Goal: Task Accomplishment & Management: Manage account settings

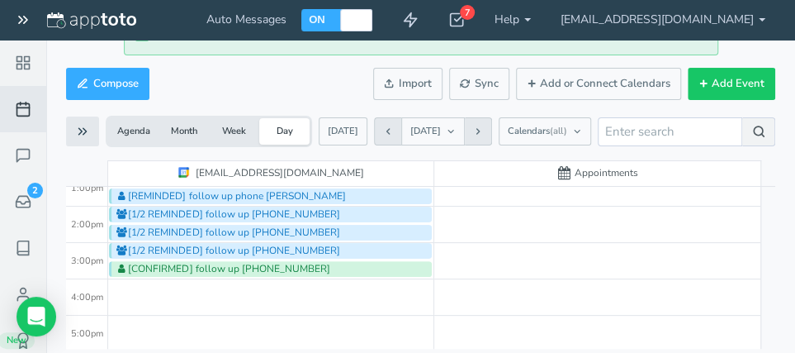
scroll to position [493, 0]
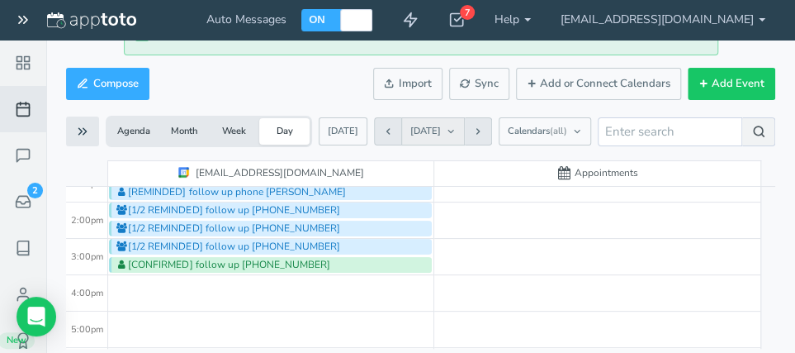
click at [441, 131] on span "Wed, Sep 24, 2025" at bounding box center [426, 131] width 31 height 13
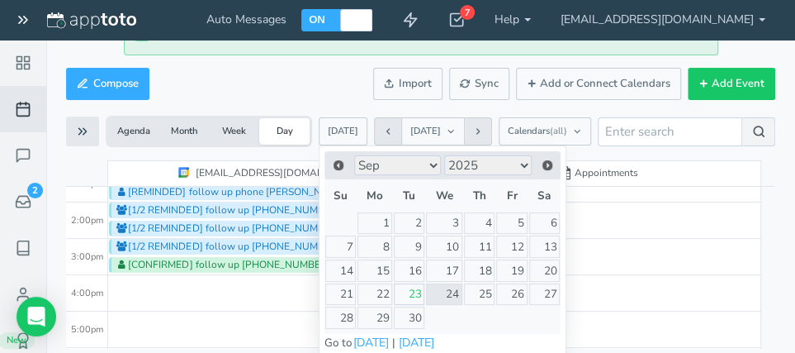
click at [415, 295] on link "23" at bounding box center [409, 294] width 31 height 22
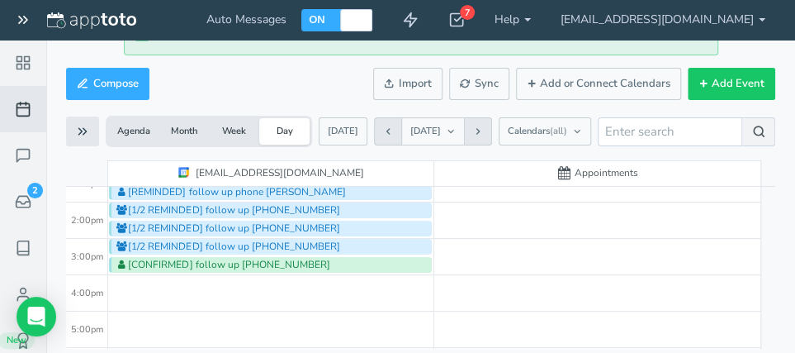
scroll to position [493, 0]
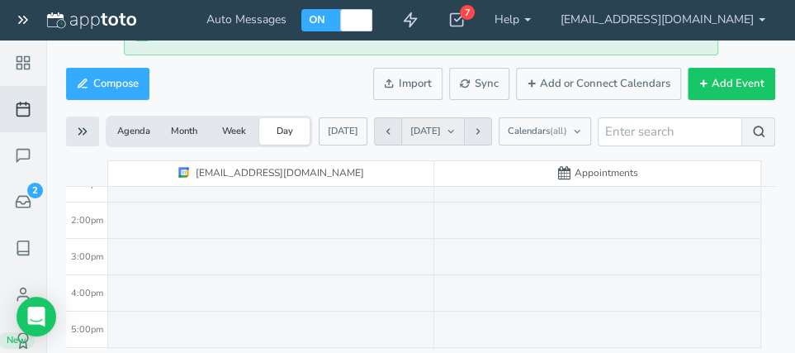
click at [441, 130] on span "[DATE]" at bounding box center [426, 131] width 31 height 13
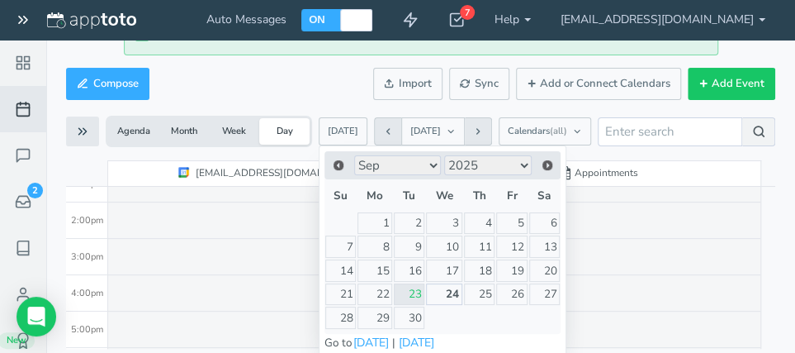
click at [449, 293] on link "24" at bounding box center [444, 294] width 36 height 22
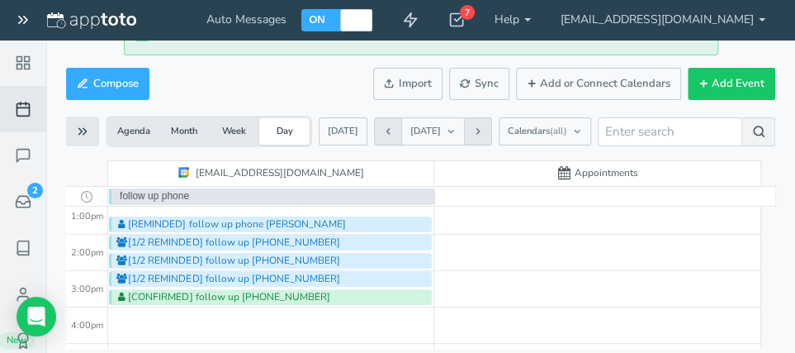
scroll to position [440, 0]
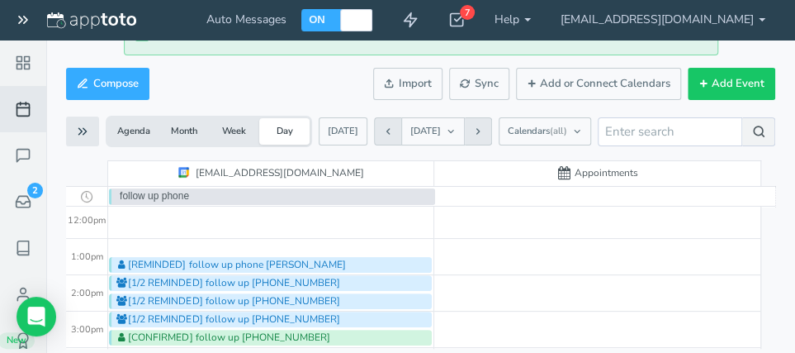
click at [22, 109] on icon at bounding box center [23, 109] width 17 height 17
click at [21, 153] on icon at bounding box center [23, 155] width 17 height 17
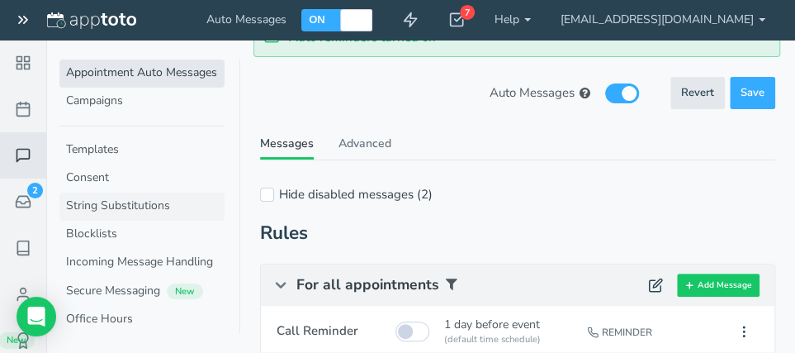
scroll to position [88, 0]
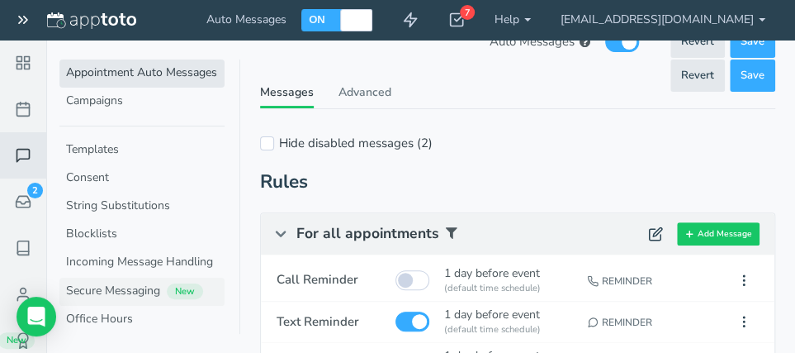
click at [83, 288] on link "Secure Messaging New" at bounding box center [141, 292] width 165 height 28
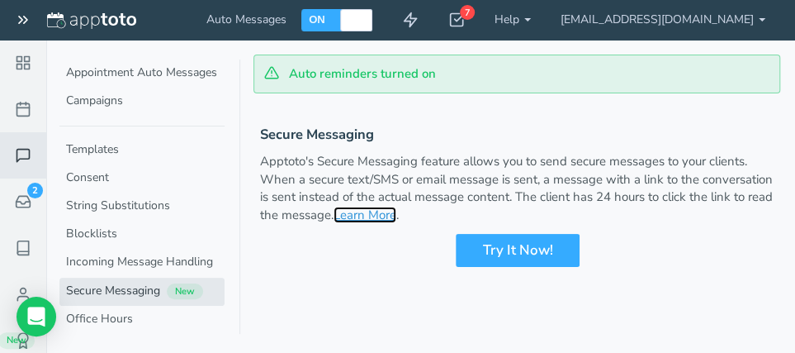
click at [379, 215] on link "Learn More" at bounding box center [365, 215] width 63 height 17
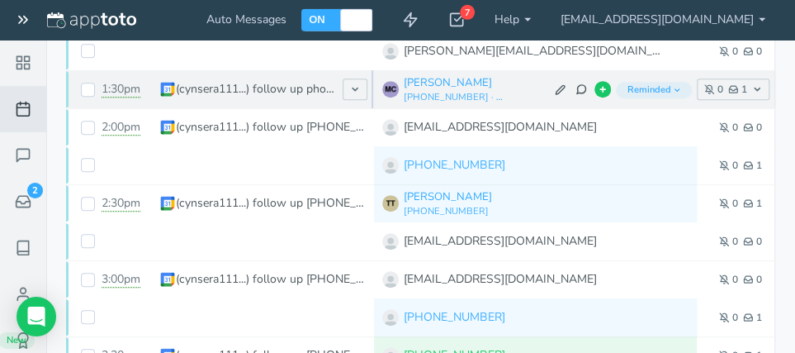
scroll to position [264, 0]
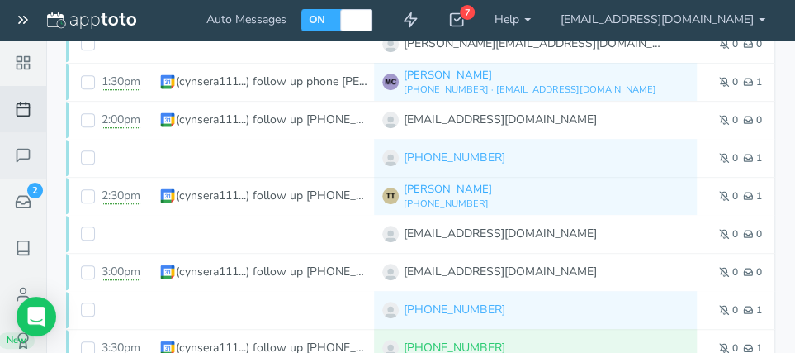
click at [25, 152] on icon at bounding box center [23, 155] width 17 height 17
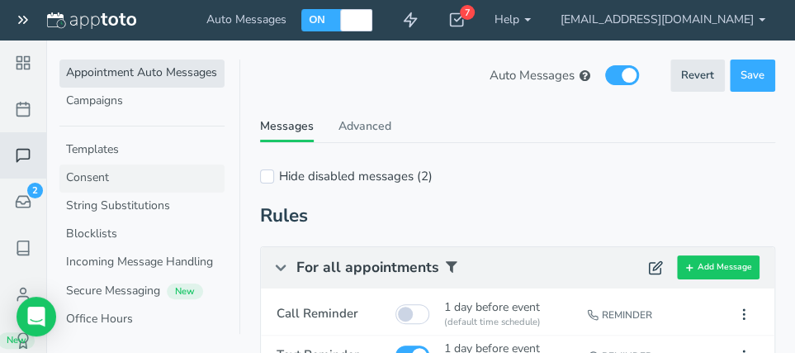
click at [88, 178] on link "Consent" at bounding box center [141, 178] width 165 height 28
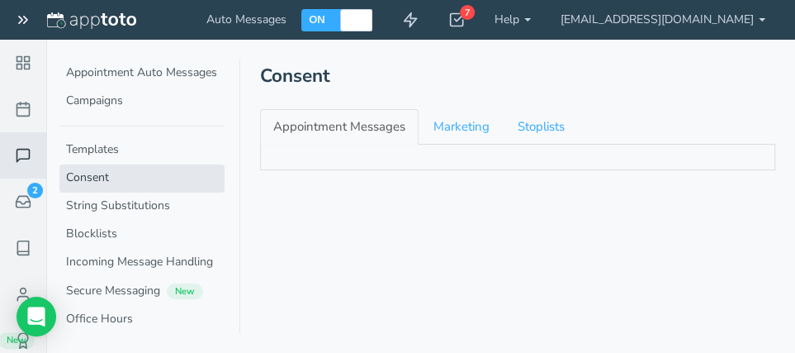
checkbox input "true"
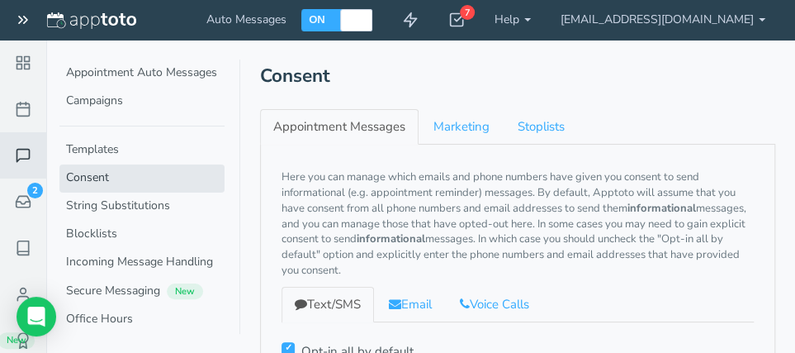
checkbox input "true"
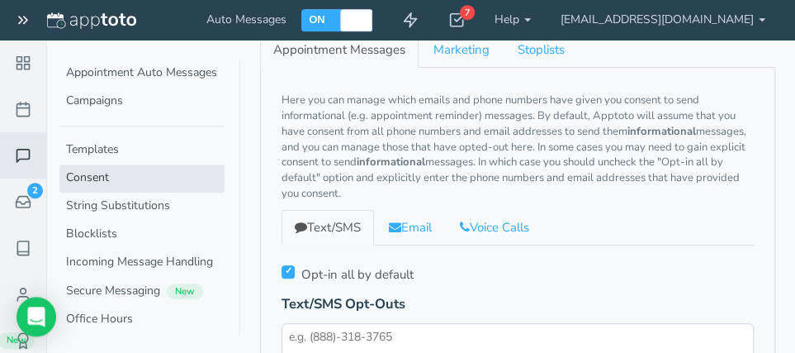
scroll to position [175, 0]
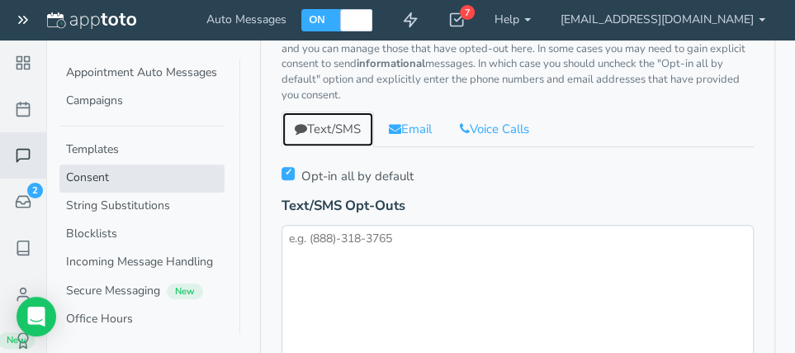
click at [332, 126] on link "Text/SMS" at bounding box center [328, 130] width 93 height 36
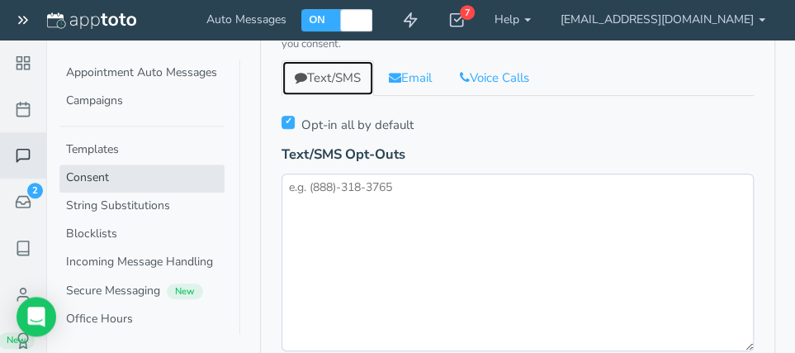
scroll to position [264, 0]
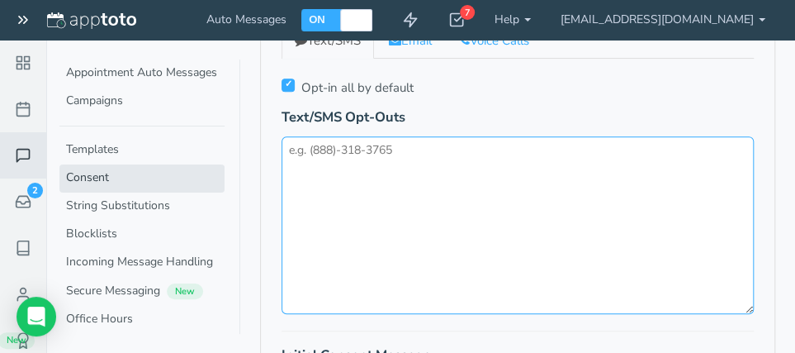
click at [329, 162] on textarea at bounding box center [518, 225] width 472 height 178
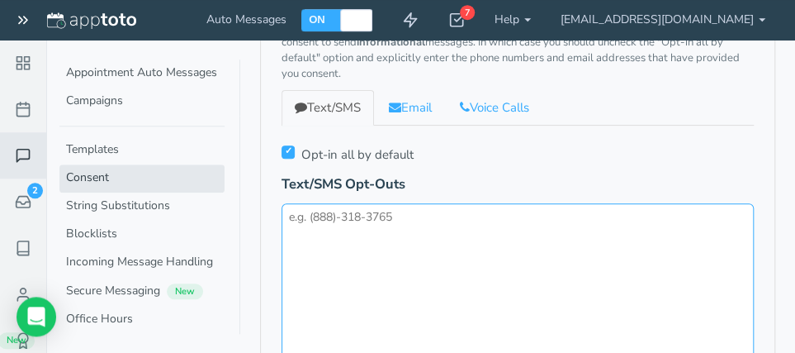
scroll to position [88, 0]
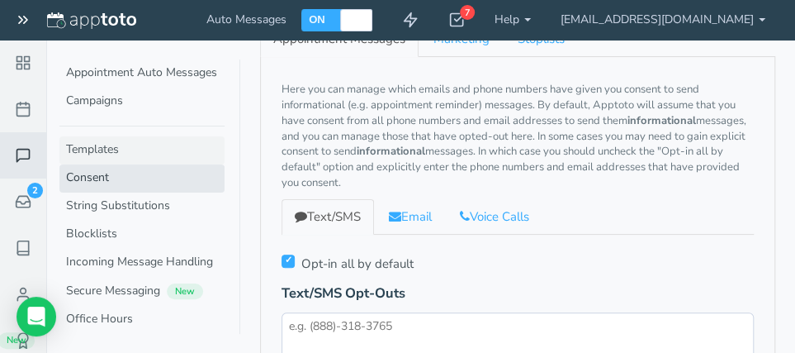
click at [97, 150] on link "Templates" at bounding box center [141, 150] width 165 height 28
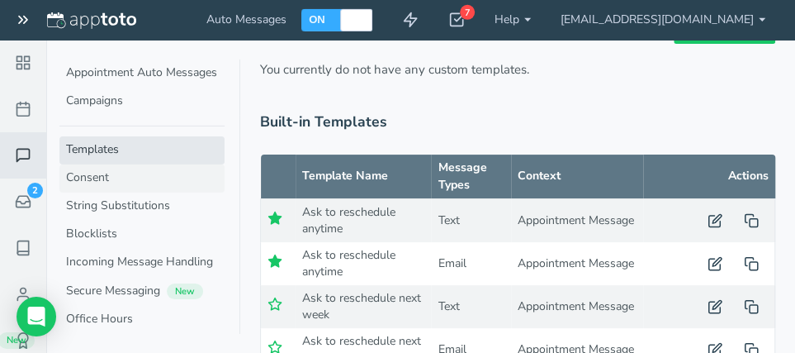
scroll to position [88, 0]
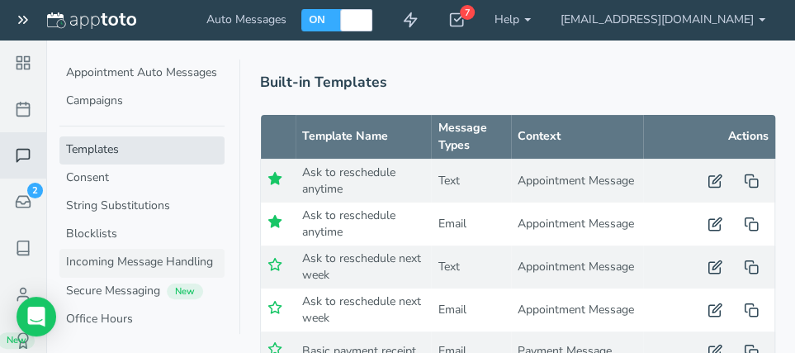
click at [107, 264] on link "Incoming Message Handling" at bounding box center [141, 263] width 165 height 28
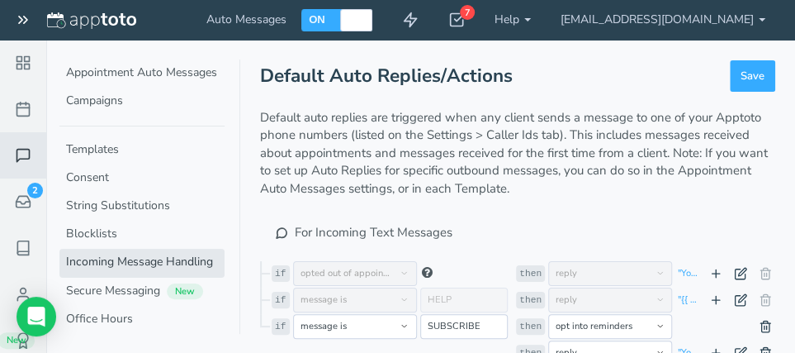
scroll to position [64, 0]
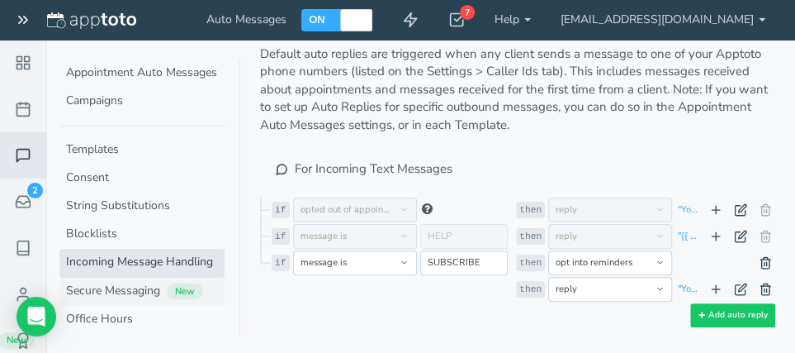
click at [117, 291] on link "Secure Messaging New" at bounding box center [141, 292] width 165 height 28
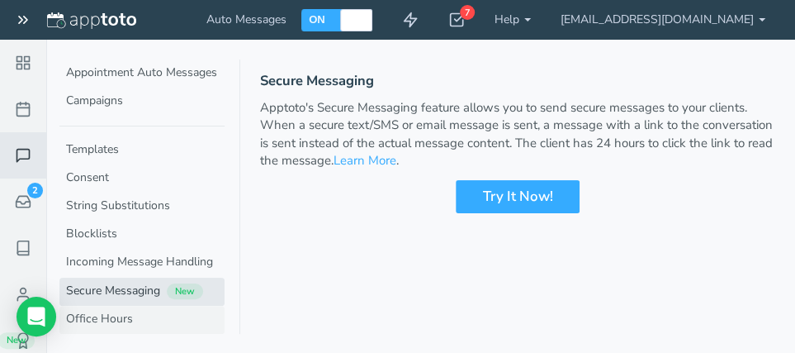
click at [93, 314] on link "Office Hours" at bounding box center [141, 320] width 165 height 28
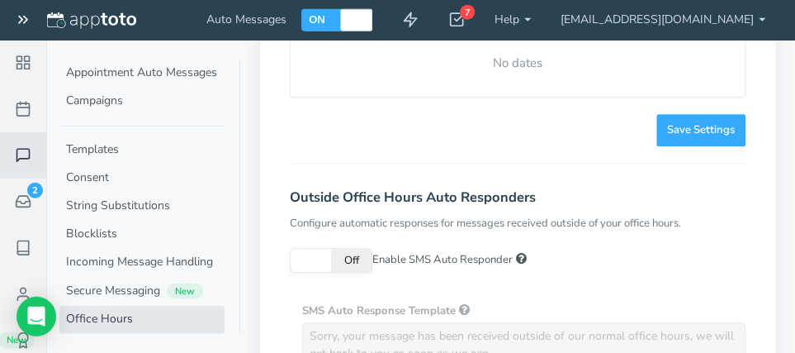
scroll to position [264, 0]
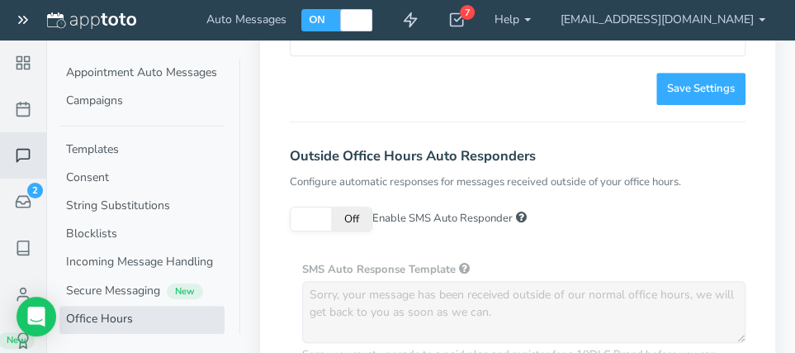
click at [356, 217] on span "Off" at bounding box center [351, 218] width 40 height 23
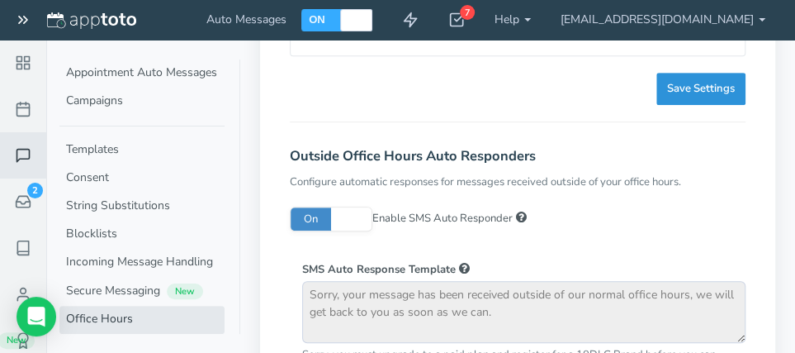
click at [678, 83] on span "Save Settings" at bounding box center [701, 89] width 68 height 16
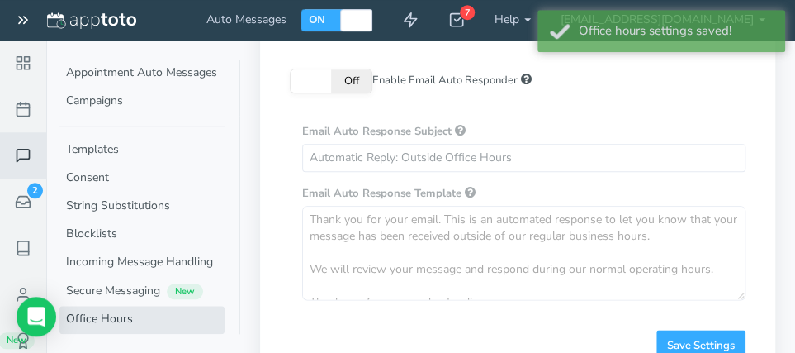
scroll to position [669, 0]
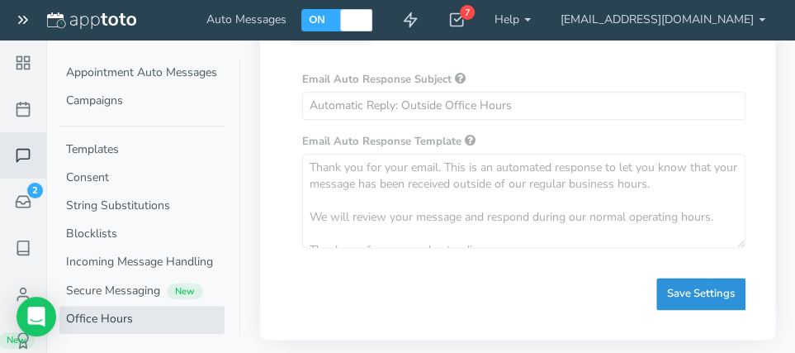
click at [705, 287] on span "Save Settings" at bounding box center [701, 294] width 68 height 16
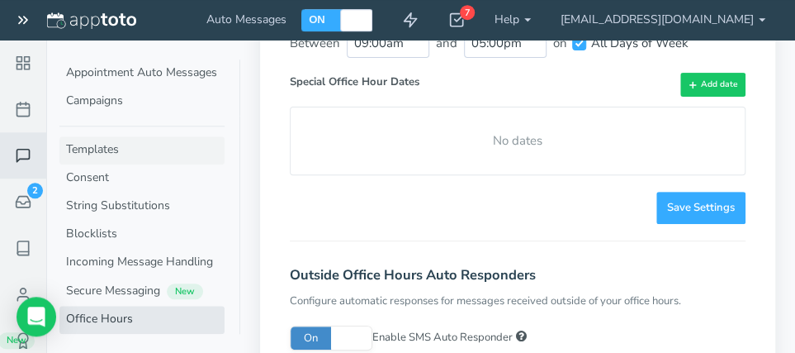
scroll to position [142, 0]
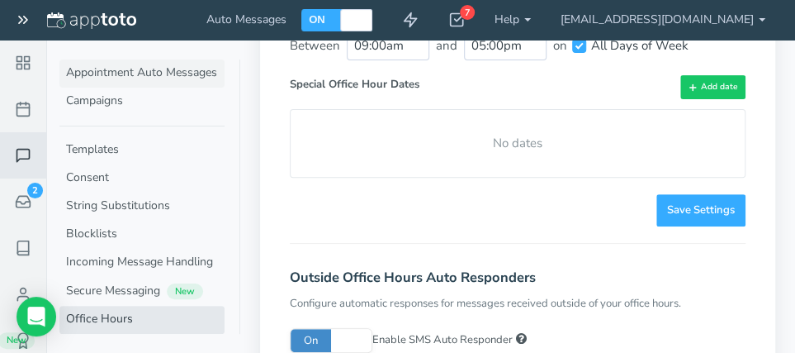
click at [156, 74] on link "Appointment Auto Messages" at bounding box center [141, 73] width 165 height 28
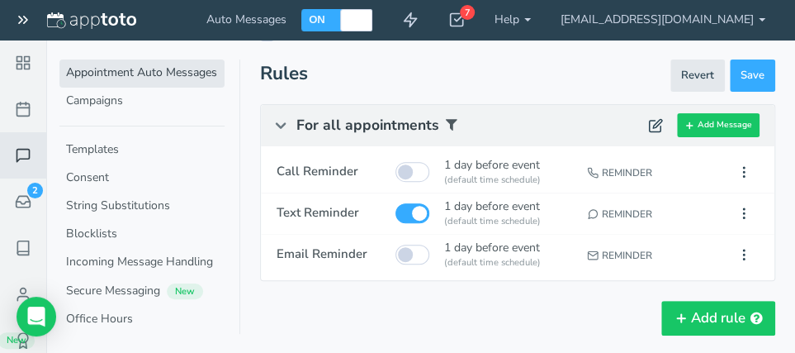
scroll to position [197, 0]
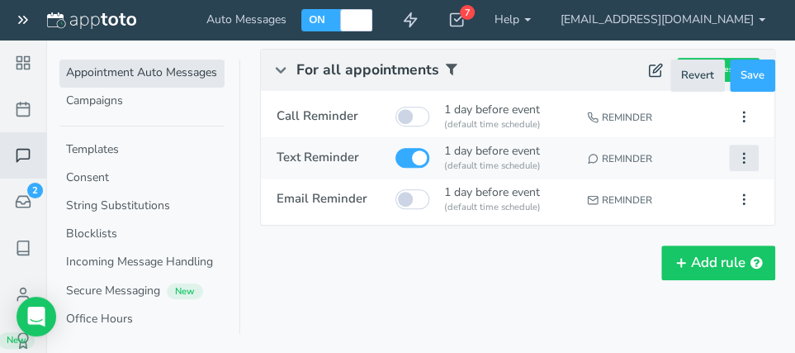
click at [745, 159] on use at bounding box center [744, 158] width 2 height 10
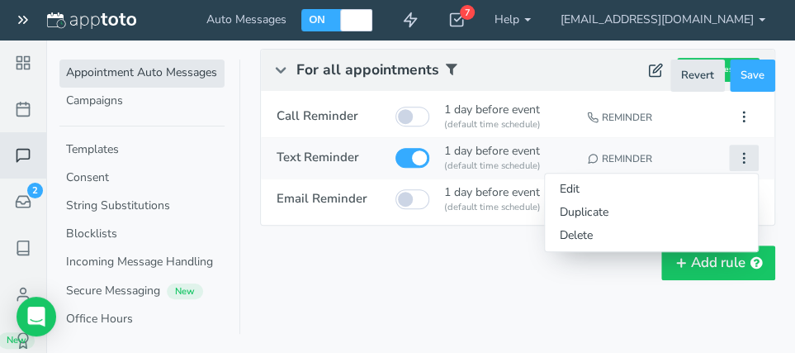
click at [745, 159] on use at bounding box center [744, 158] width 2 height 10
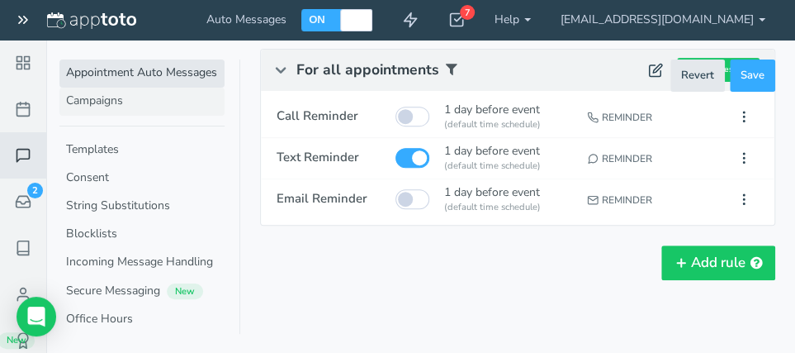
click at [68, 101] on link "Campaigns" at bounding box center [141, 102] width 165 height 28
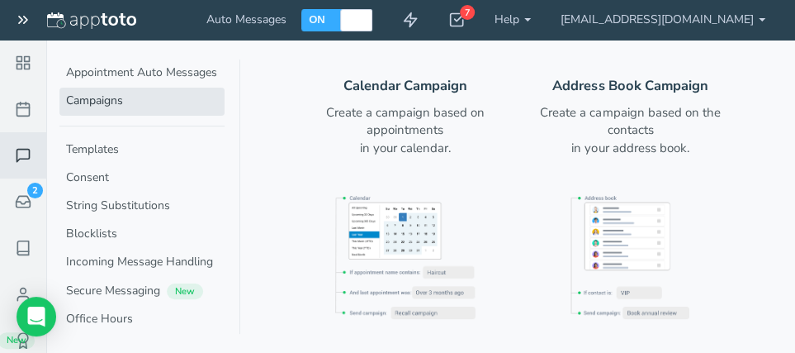
scroll to position [143, 0]
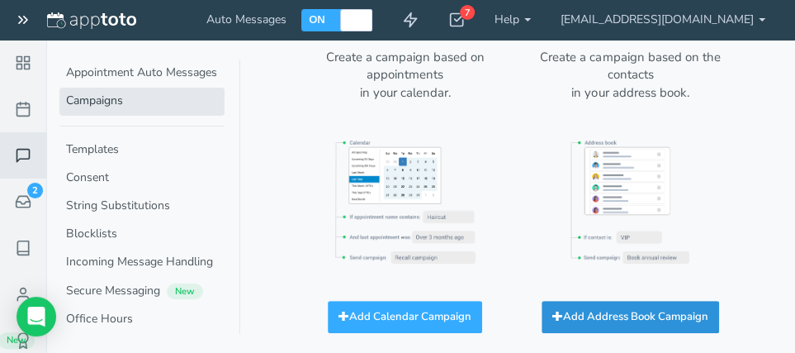
click at [619, 317] on button "Add Address Book Campaign" at bounding box center [631, 317] width 178 height 32
select select "string:contact"
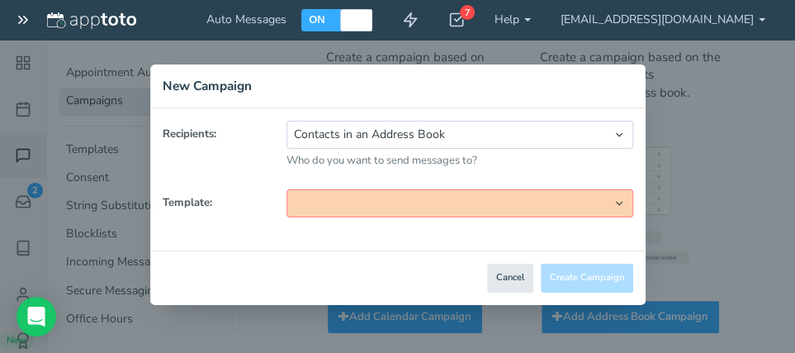
click at [287, 189] on select "Single Message Standard Booking Campaign Annual - Client Anniversary First Year…" at bounding box center [460, 203] width 347 height 28
select select "string:default_1"
click option "Single Message" at bounding box center [0, 0] width 0 height 0
select select "string:none"
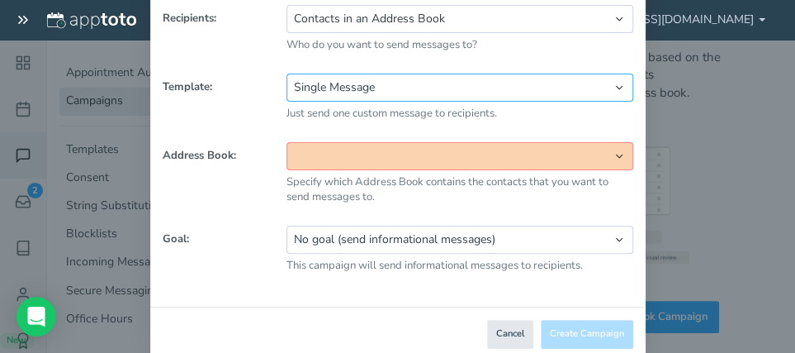
scroll to position [145, 0]
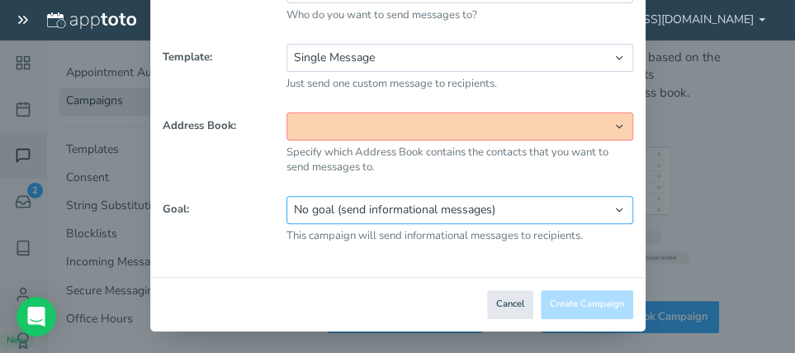
click at [287, 196] on select "Ask clients to book an appointment Custom No goal (send informational messages)" at bounding box center [460, 210] width 347 height 28
click option "No goal (send informational messages)" at bounding box center [0, 0] width 0 height 0
click at [287, 196] on select "Ask clients to book an appointment Custom No goal (send informational messages)" at bounding box center [460, 210] width 347 height 28
click at [287, 112] on select "Apptoto Google" at bounding box center [460, 126] width 347 height 28
select select "number:25978"
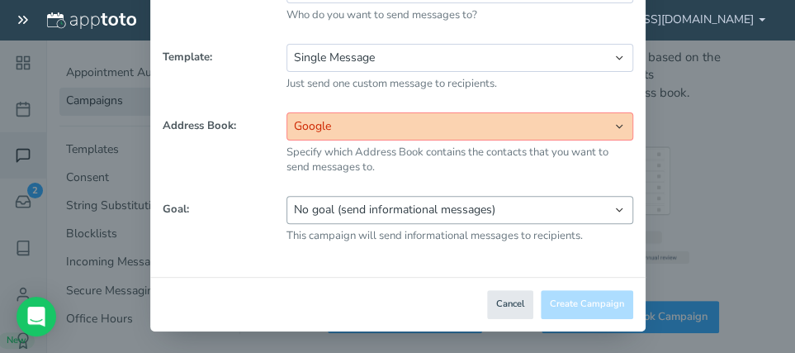
click option "Google" at bounding box center [0, 0] width 0 height 0
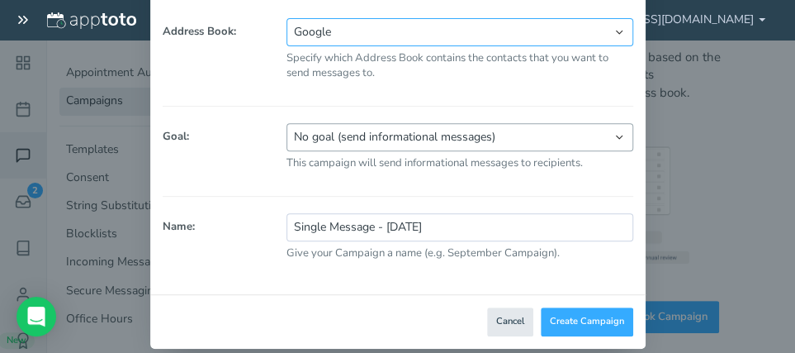
scroll to position [255, 0]
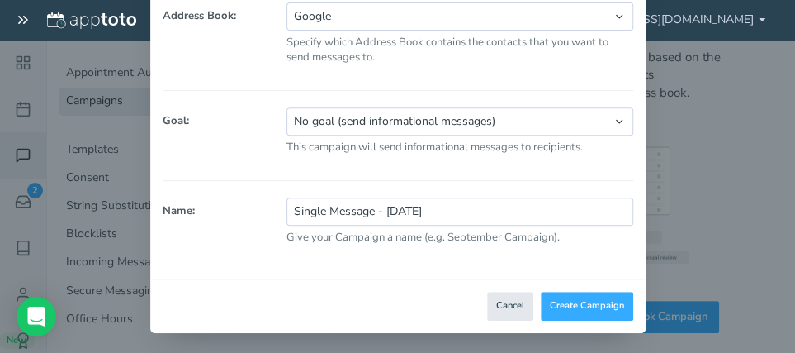
click at [332, 240] on div "Give your Campaign a name (e.g. September Campaign)." at bounding box center [460, 238] width 347 height 16
click at [291, 235] on div "Give your Campaign a name (e.g. September Campaign)." at bounding box center [460, 238] width 347 height 16
click at [515, 305] on button "Cancel" at bounding box center [510, 306] width 46 height 29
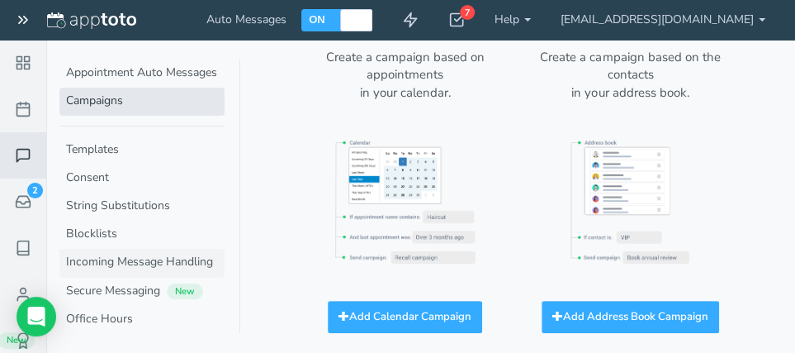
click at [111, 264] on link "Incoming Message Handling" at bounding box center [141, 263] width 165 height 28
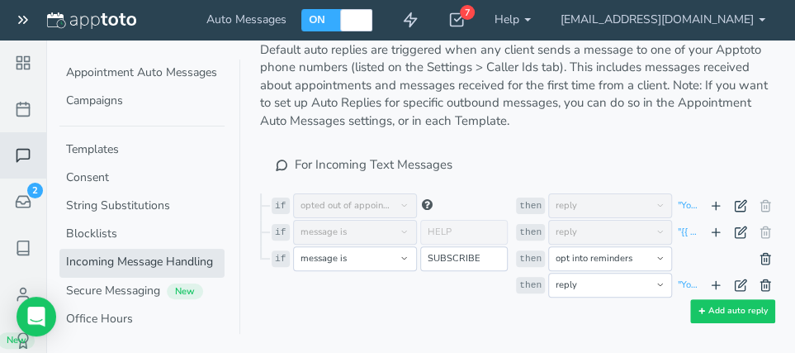
scroll to position [64, 0]
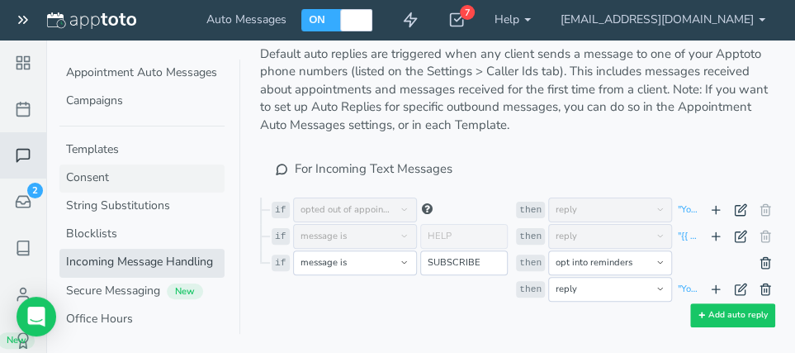
click at [77, 175] on link "Consent" at bounding box center [141, 178] width 165 height 28
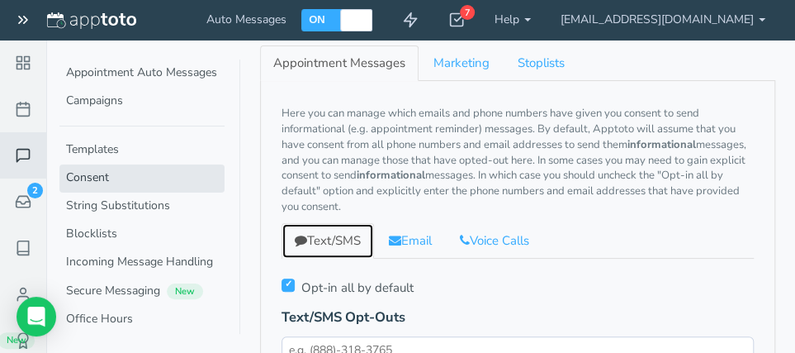
click at [339, 239] on link "Text/SMS" at bounding box center [328, 241] width 93 height 36
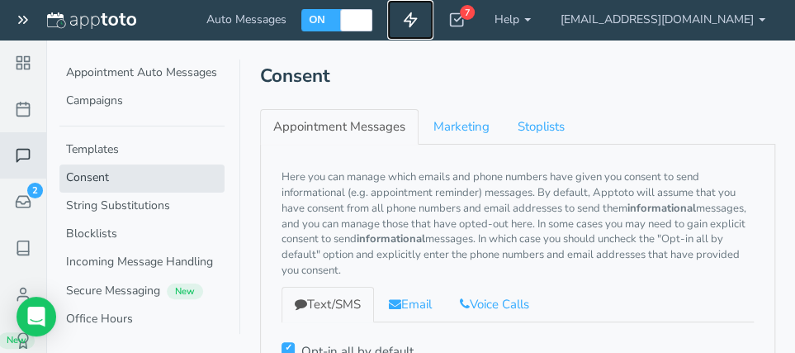
click at [417, 24] on use at bounding box center [411, 20] width 12 height 14
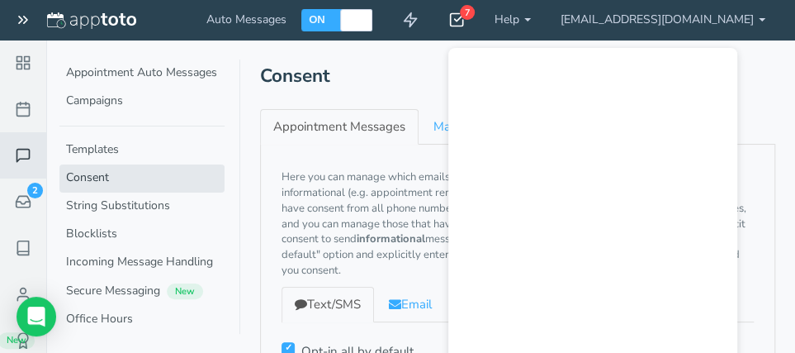
click at [465, 22] on icon at bounding box center [457, 20] width 17 height 17
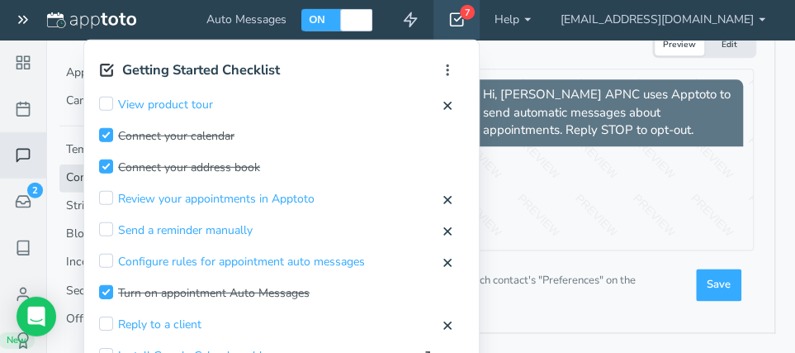
scroll to position [713, 0]
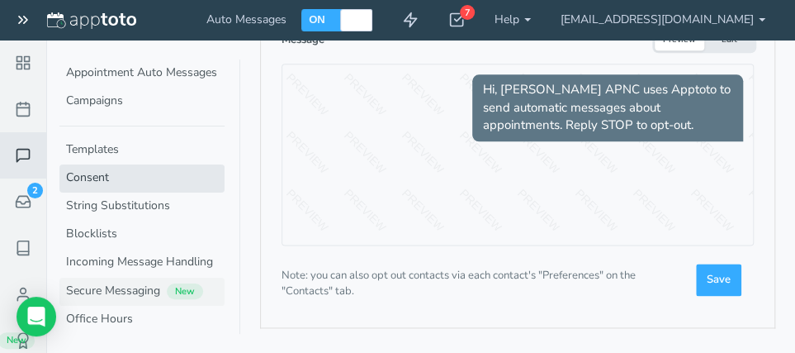
click at [102, 291] on link "Secure Messaging New" at bounding box center [141, 292] width 165 height 28
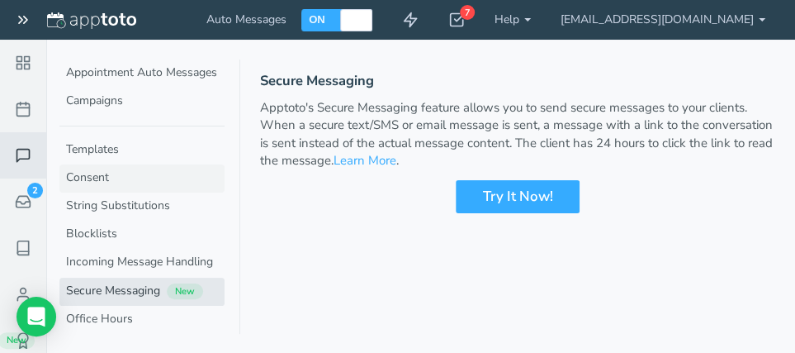
click at [103, 173] on link "Consent" at bounding box center [141, 178] width 165 height 28
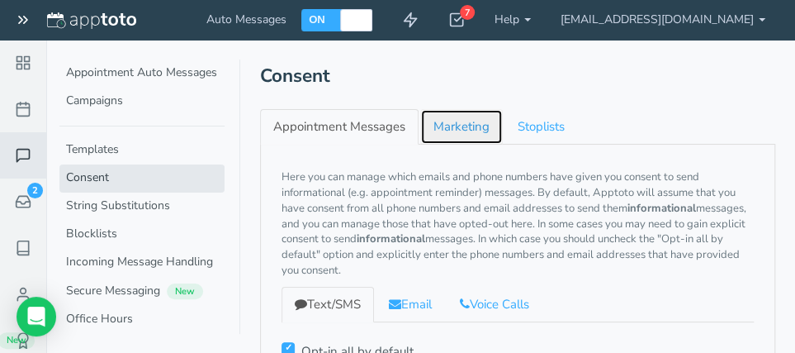
click at [453, 126] on link "Marketing" at bounding box center [461, 127] width 83 height 36
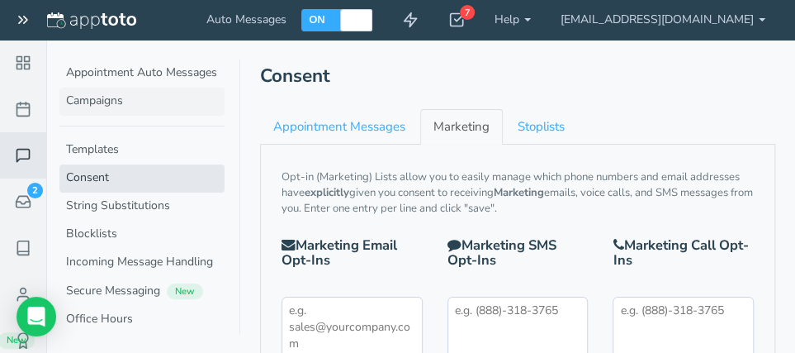
click at [97, 107] on link "Campaigns" at bounding box center [141, 102] width 165 height 28
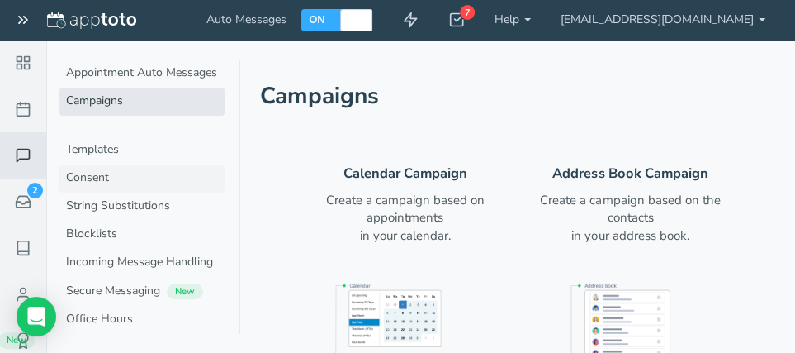
scroll to position [143, 0]
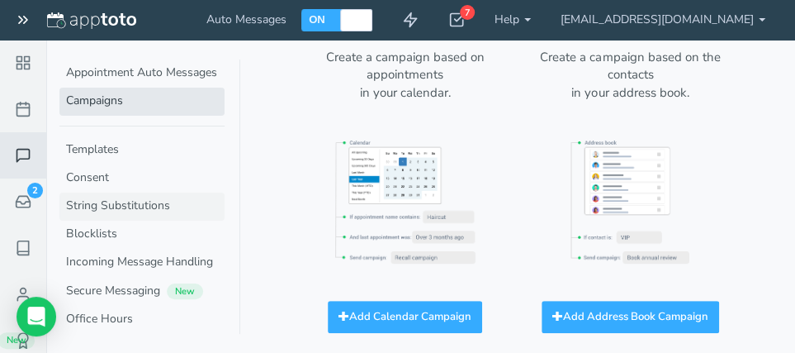
click at [150, 207] on link "String Substitutions" at bounding box center [141, 206] width 165 height 28
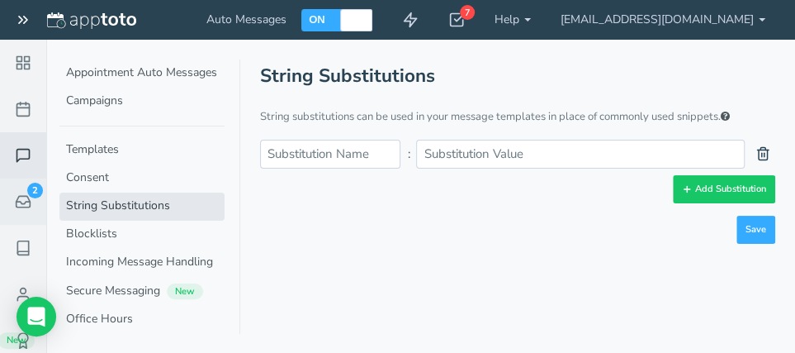
click at [25, 203] on use at bounding box center [24, 201] width 14 height 11
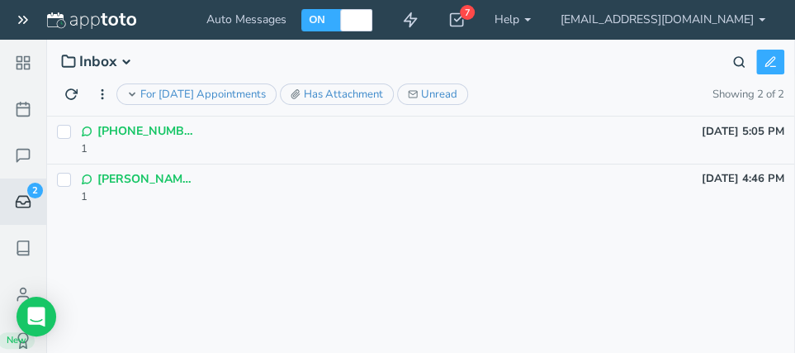
click at [150, 178] on p "[PERSON_NAME] (3)" at bounding box center [146, 179] width 99 height 17
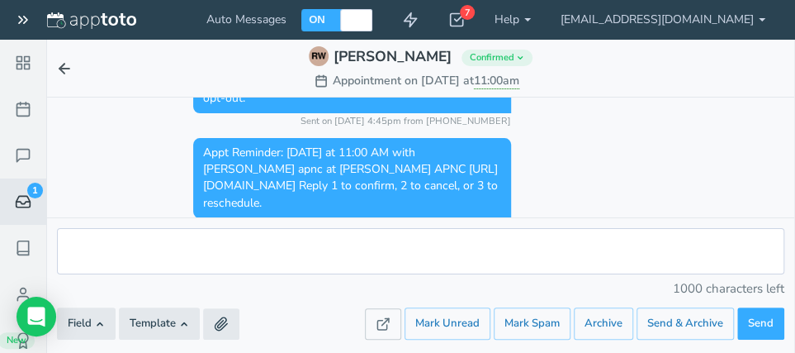
scroll to position [131, 0]
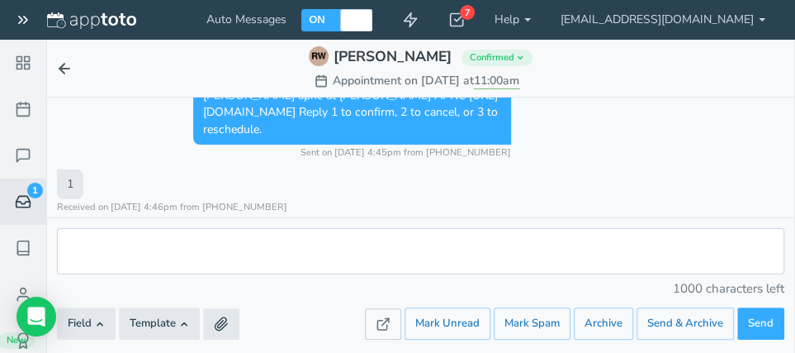
click at [67, 69] on icon at bounding box center [64, 68] width 17 height 17
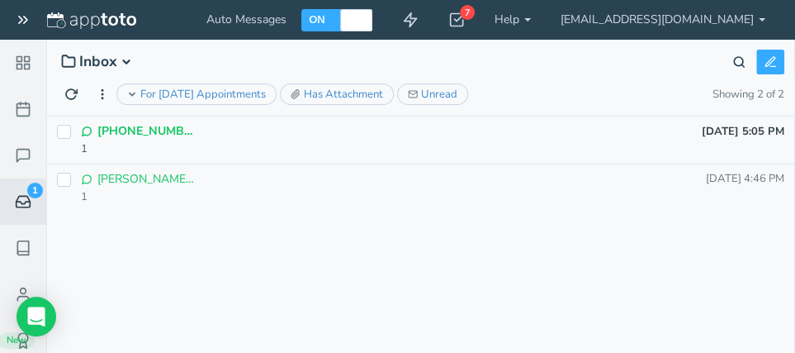
click at [131, 128] on p "[PHONE_NUMBER] (3)" at bounding box center [146, 131] width 99 height 17
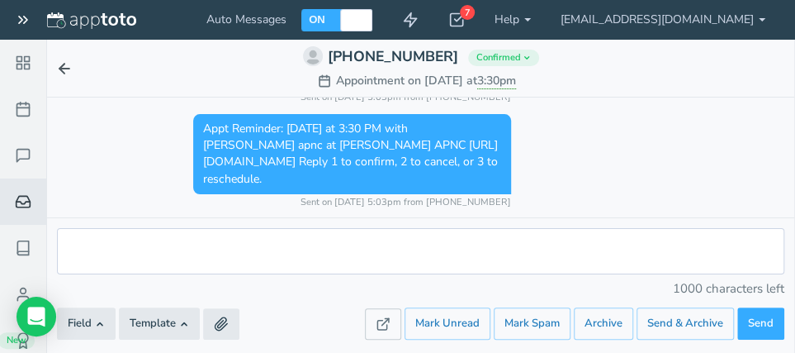
scroll to position [31, 0]
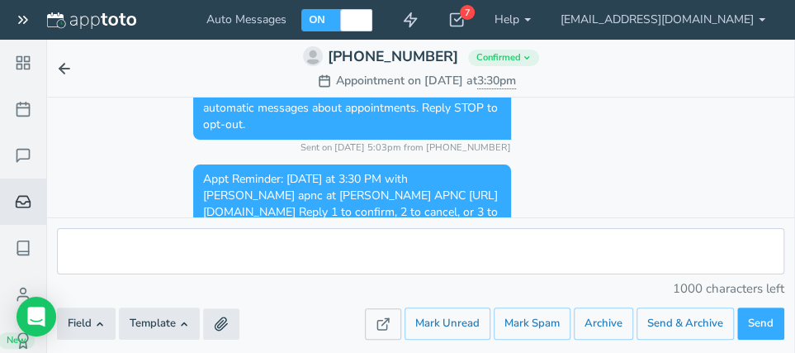
click at [293, 195] on span "Appt Reminder: [DATE] at 3:30 PM with [PERSON_NAME] apnc at [PERSON_NAME] APNC …" at bounding box center [352, 203] width 318 height 79
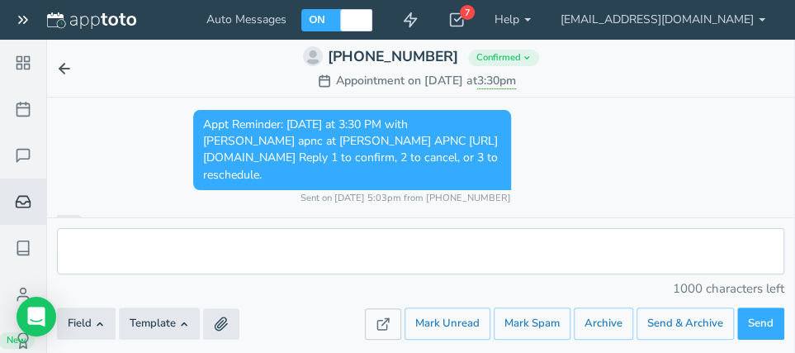
scroll to position [131, 0]
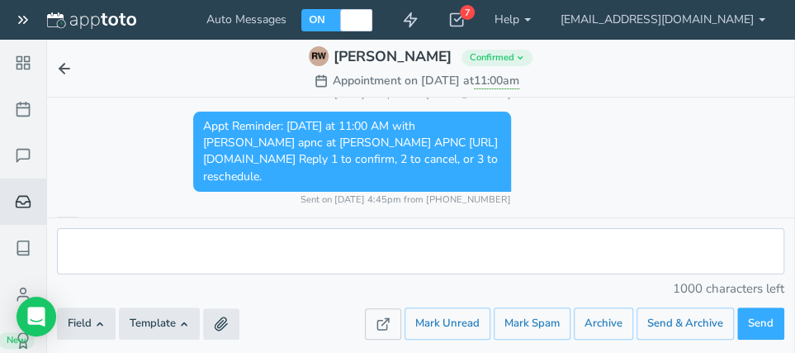
scroll to position [131, 0]
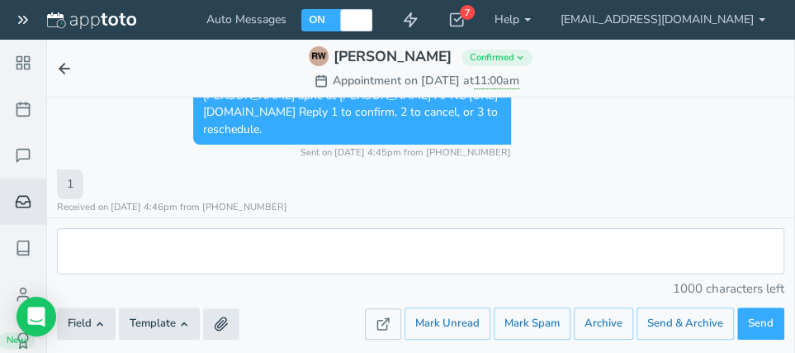
click at [60, 66] on use at bounding box center [64, 69] width 10 height 10
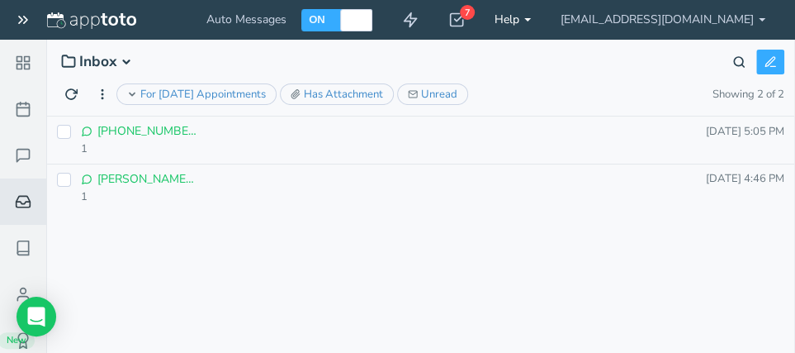
click at [546, 19] on link "Help" at bounding box center [513, 20] width 66 height 40
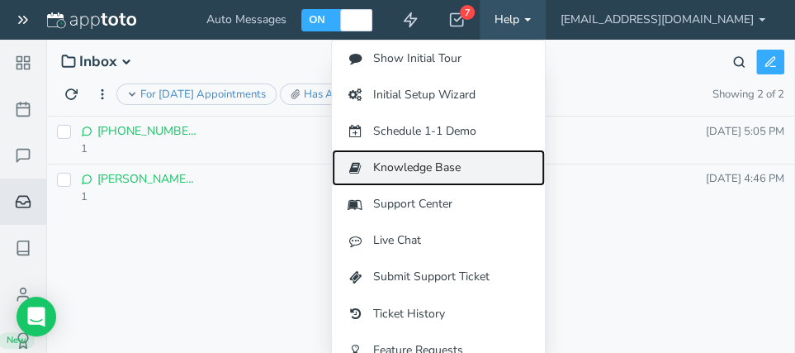
click at [467, 172] on link "Knowledge Base" at bounding box center [438, 168] width 213 height 36
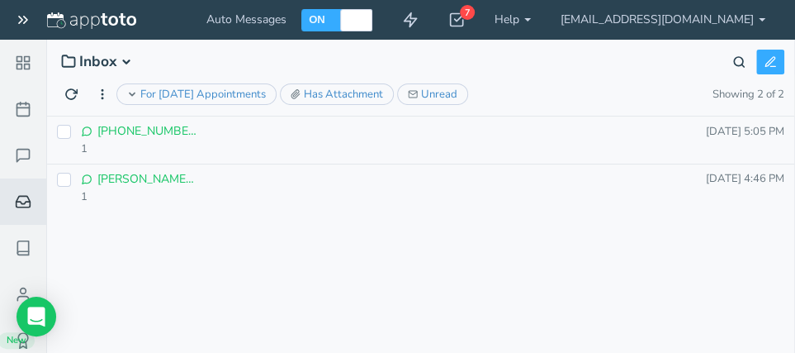
click at [171, 132] on p "[PHONE_NUMBER] (3)" at bounding box center [146, 131] width 99 height 17
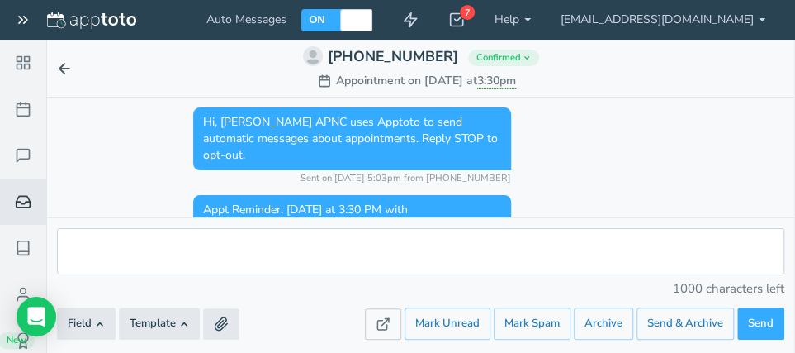
scroll to position [131, 0]
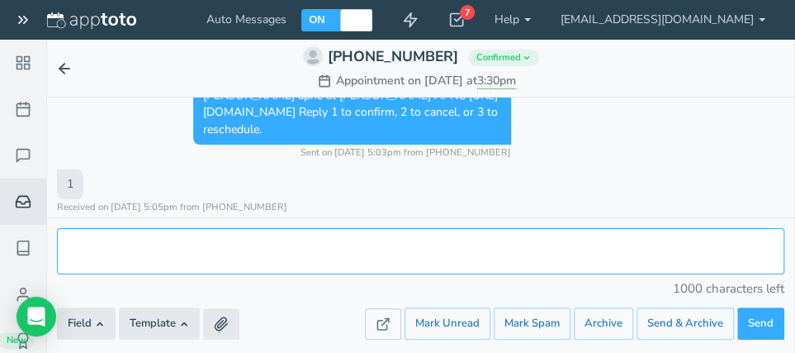
click at [150, 240] on textarea at bounding box center [421, 251] width 728 height 47
type textarea "t"
click at [282, 252] on textarea at bounding box center [421, 251] width 728 height 47
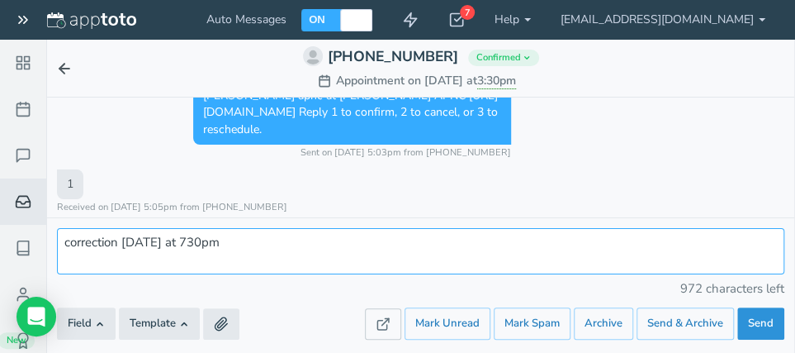
type textarea "correction [DATE] at 730pm"
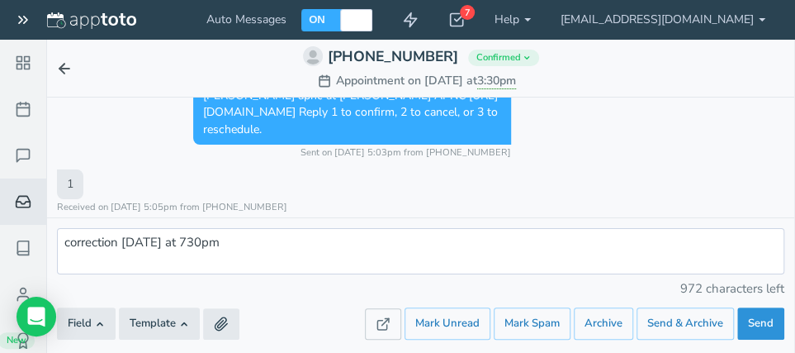
click at [759, 327] on span "Send" at bounding box center [761, 324] width 26 height 16
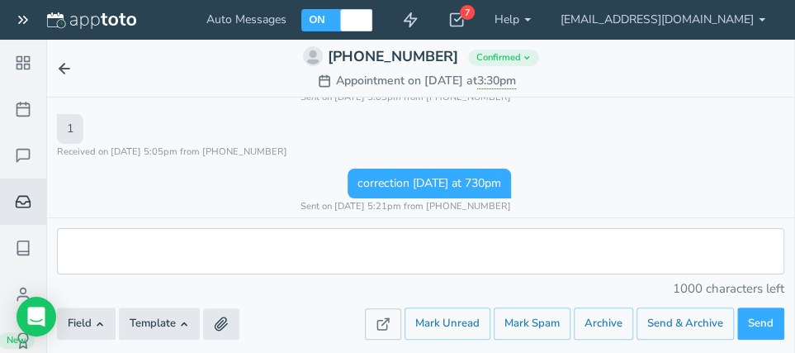
click at [64, 68] on use at bounding box center [64, 69] width 10 height 10
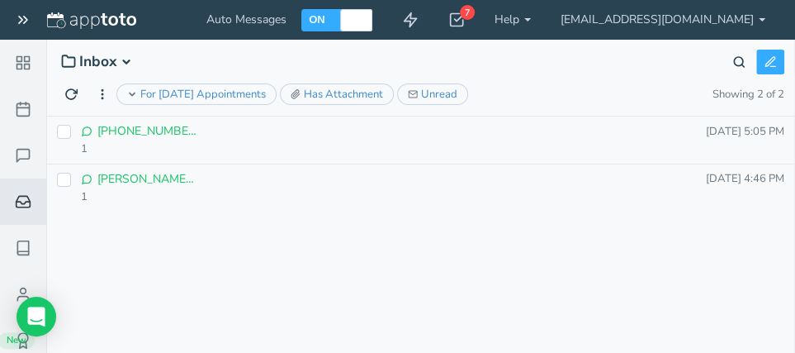
click at [159, 180] on p "[PERSON_NAME] (3)" at bounding box center [146, 179] width 99 height 17
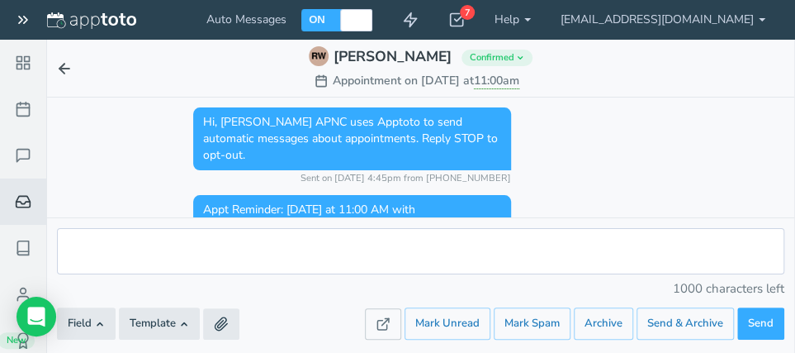
scroll to position [131, 0]
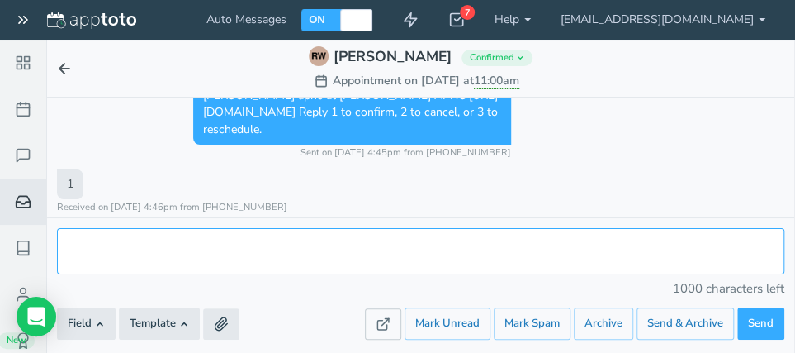
click at [96, 239] on textarea at bounding box center [421, 251] width 728 height 47
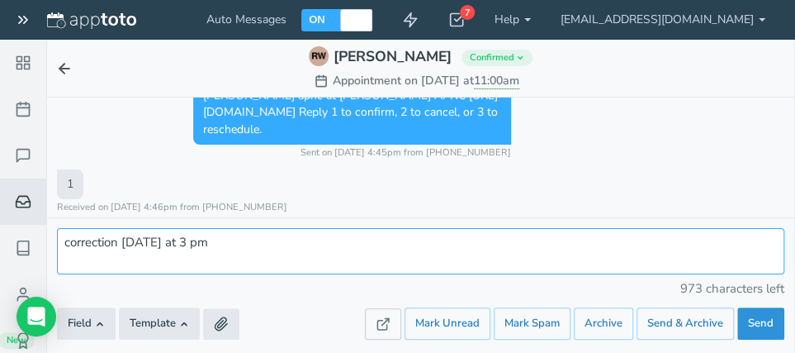
type textarea "correction [DATE] at 3 pm"
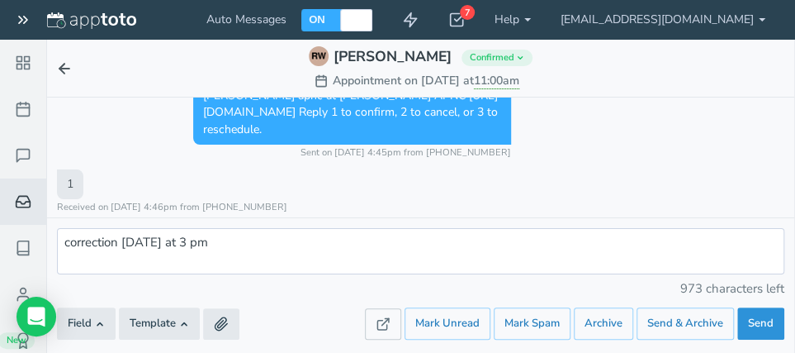
click at [758, 325] on span "Send" at bounding box center [761, 324] width 26 height 16
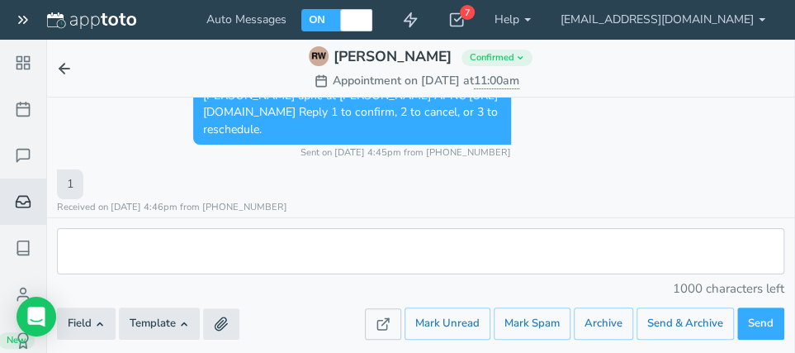
scroll to position [186, 0]
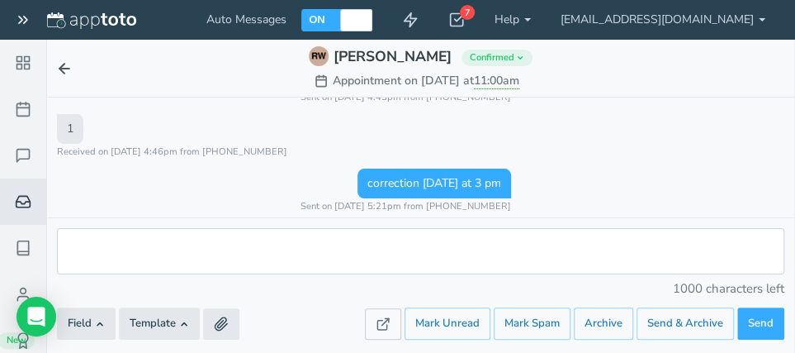
click at [17, 24] on icon at bounding box center [23, 20] width 17 height 17
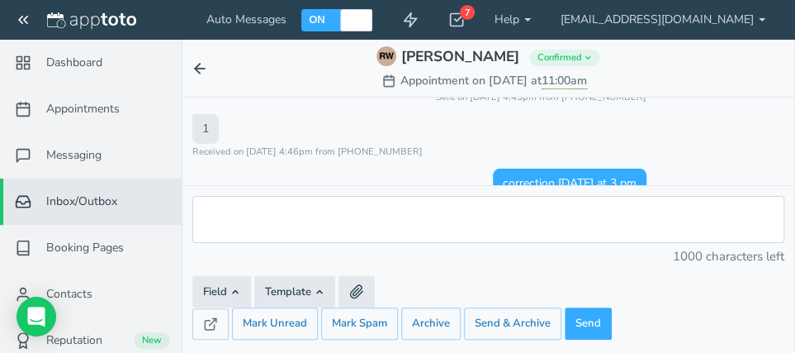
click at [17, 24] on icon at bounding box center [23, 20] width 17 height 17
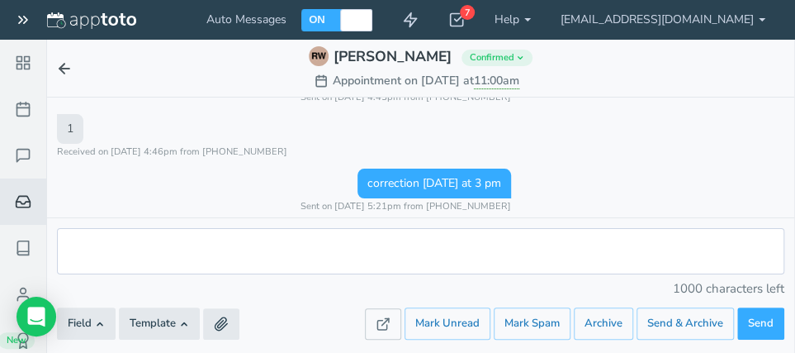
click at [17, 24] on icon at bounding box center [23, 20] width 17 height 17
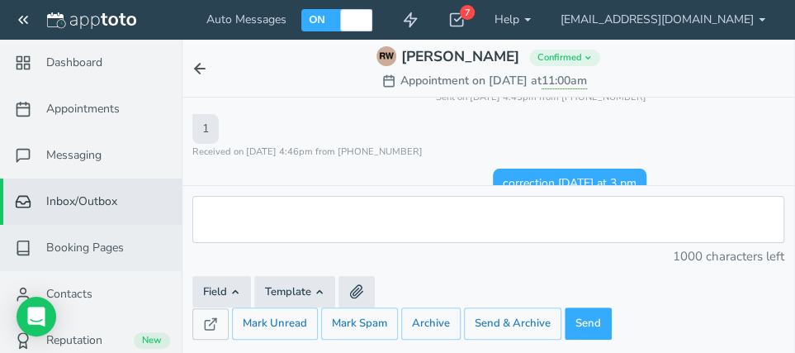
click at [76, 248] on span "Booking Pages" at bounding box center [85, 248] width 78 height 17
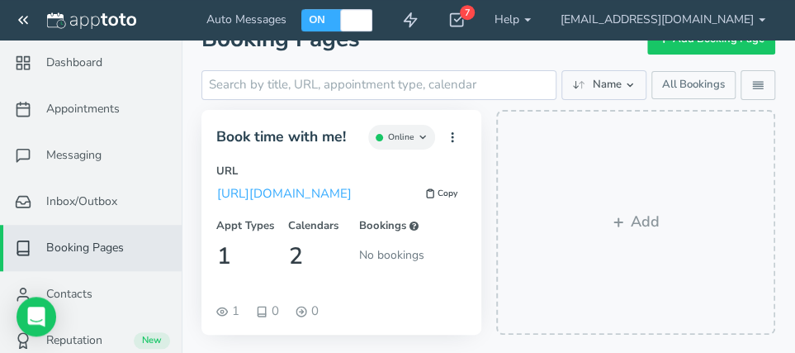
scroll to position [54, 0]
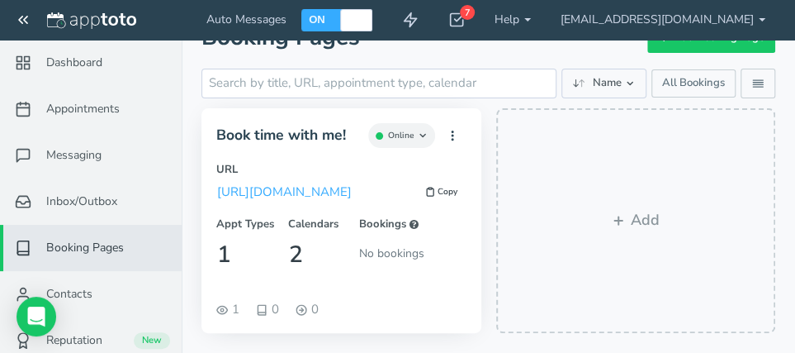
click at [297, 256] on div "2" at bounding box center [322, 254] width 71 height 35
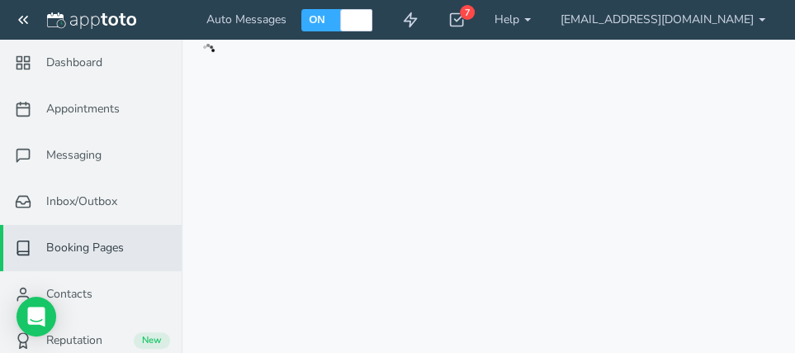
checkbox input "true"
type input "Book time with me!"
type input "gmail_cynsera1111"
checkbox input "true"
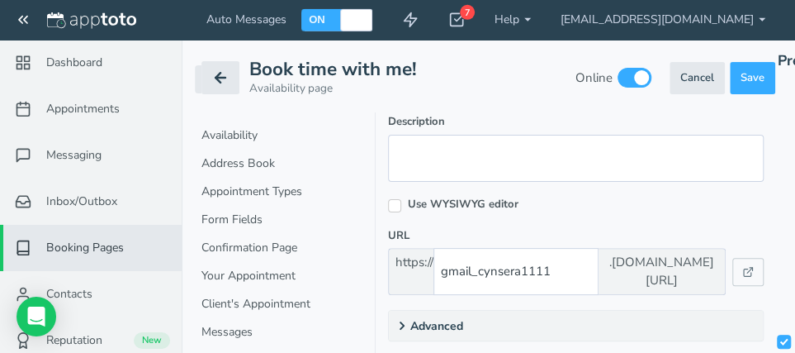
scroll to position [153, 0]
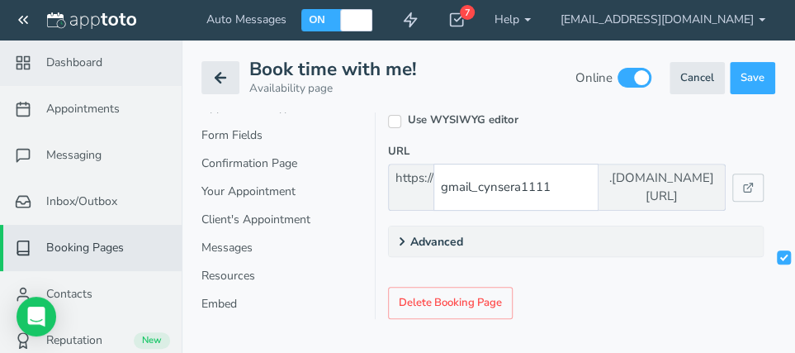
click at [27, 59] on icon at bounding box center [23, 63] width 17 height 17
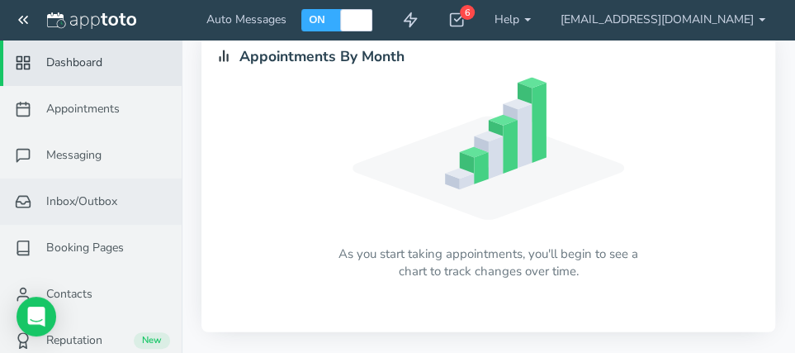
scroll to position [1492, 0]
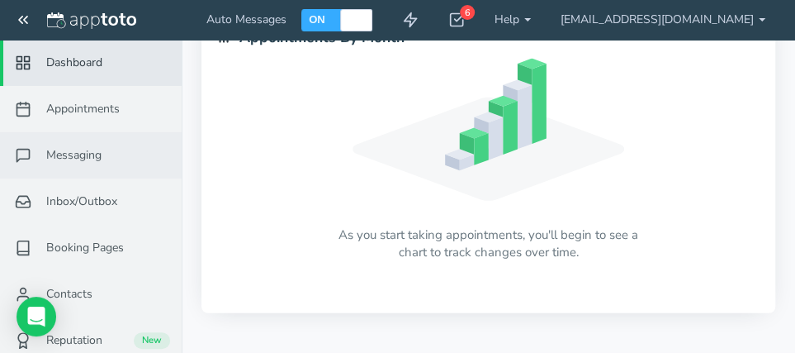
click at [74, 154] on span "Messaging" at bounding box center [73, 155] width 55 height 17
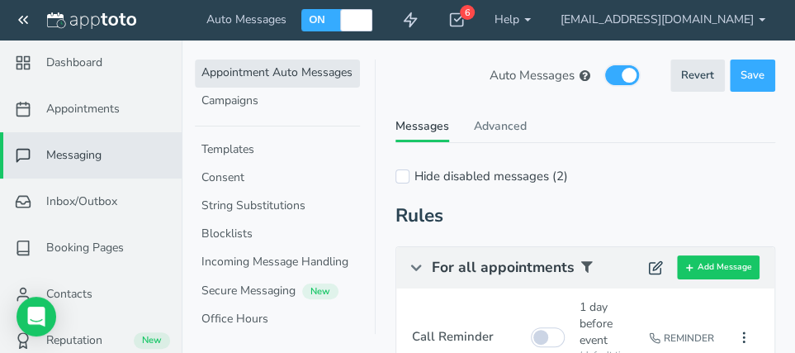
click at [607, 73] on div "Auto Messages (in this schedule)" at bounding box center [565, 75] width 150 height 20
click at [613, 78] on input "checkbox" at bounding box center [622, 75] width 34 height 20
checkbox input "false"
click at [68, 60] on span "Dashboard" at bounding box center [74, 63] width 56 height 17
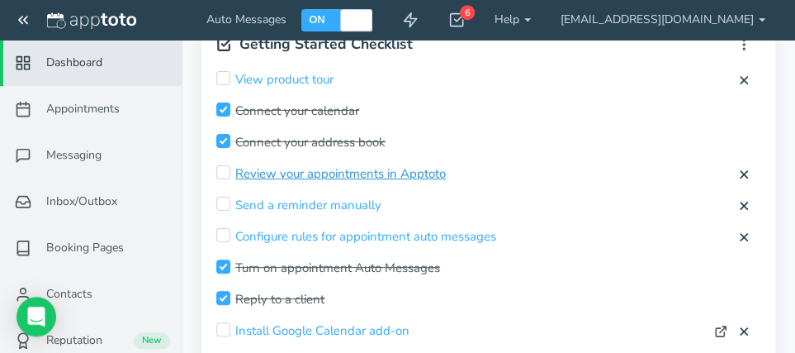
scroll to position [88, 0]
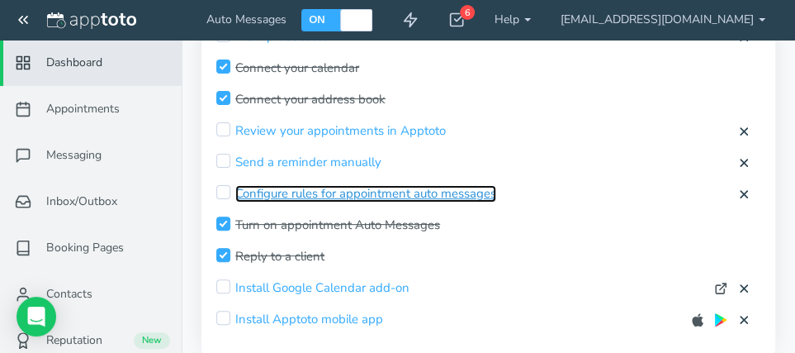
click at [299, 192] on link "Configure rules for appointment auto messages" at bounding box center [365, 193] width 261 height 17
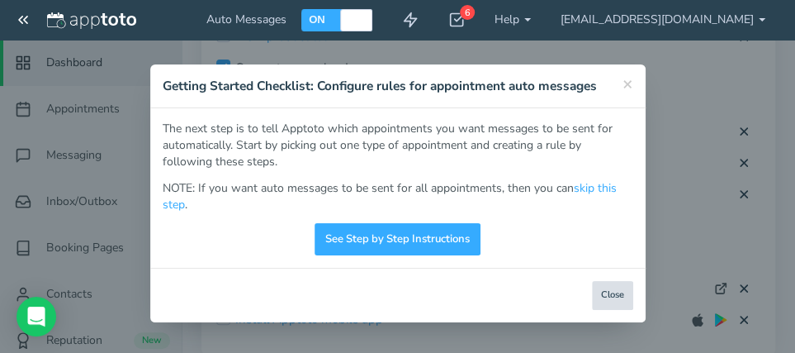
click at [621, 293] on button "Close" at bounding box center [612, 295] width 41 height 29
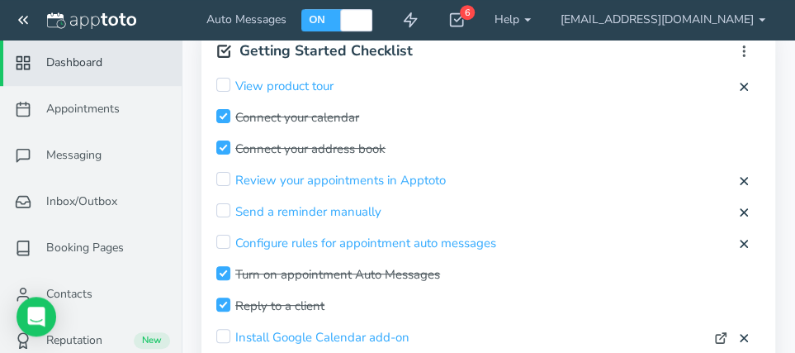
scroll to position [0, 0]
